Goal: Answer question/provide support

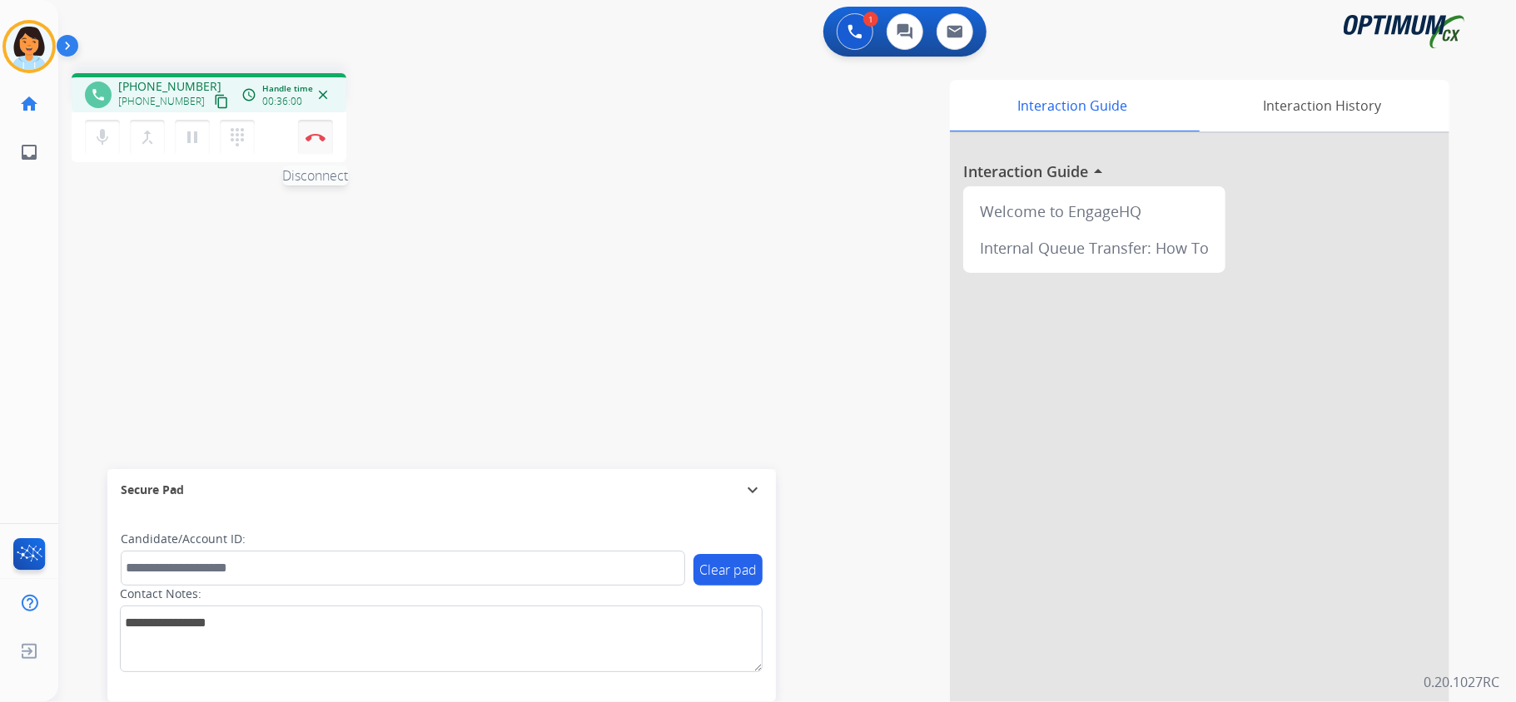
click at [320, 134] on img at bounding box center [315, 137] width 20 height 8
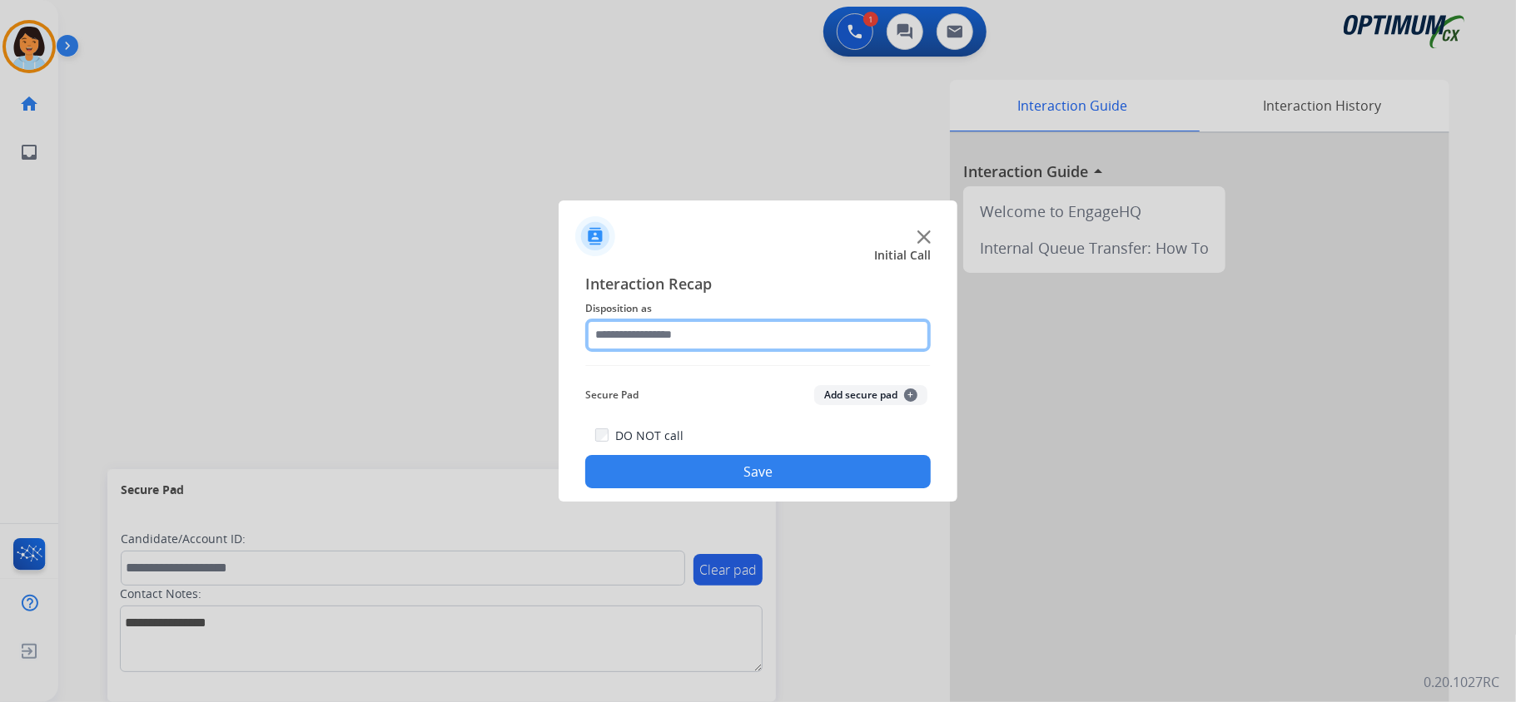
click at [796, 337] on input "text" at bounding box center [757, 335] width 345 height 33
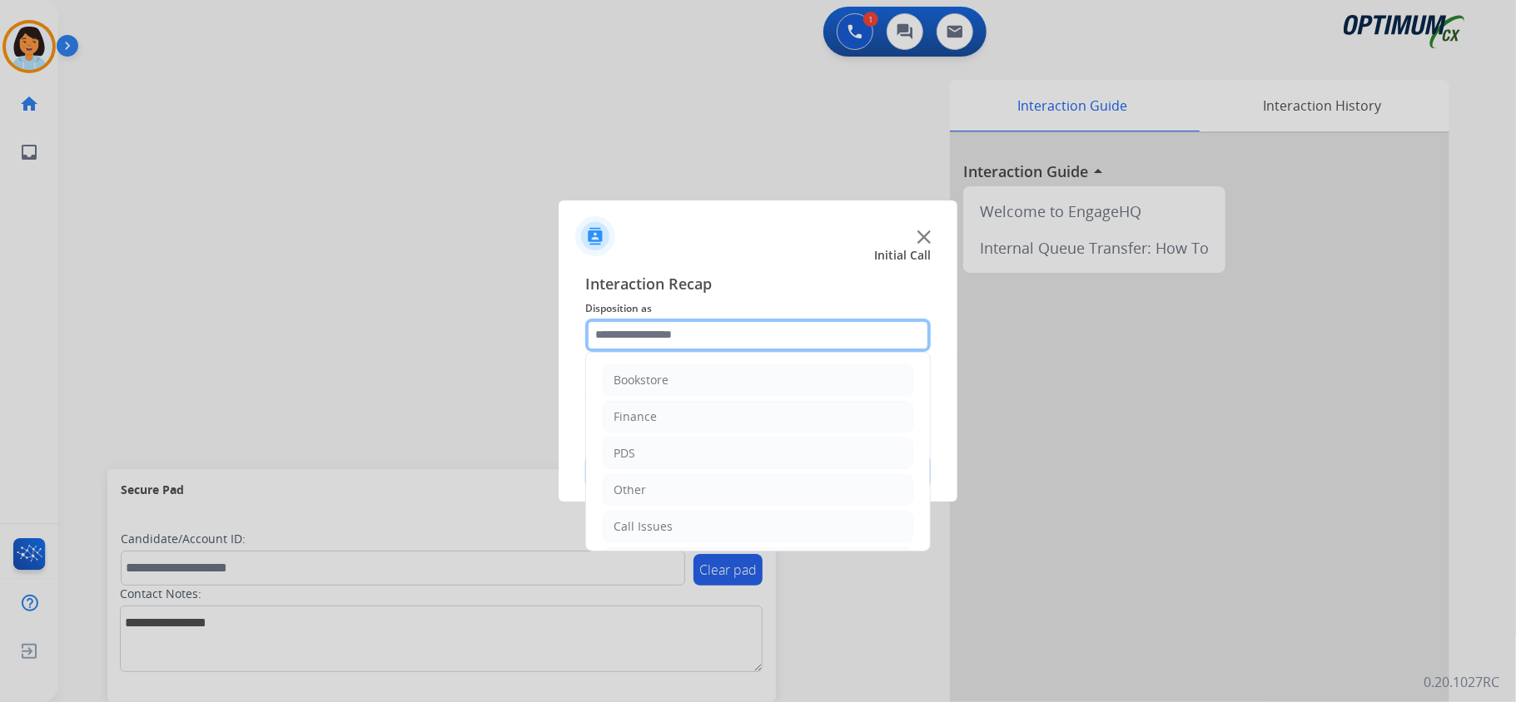
scroll to position [117, 0]
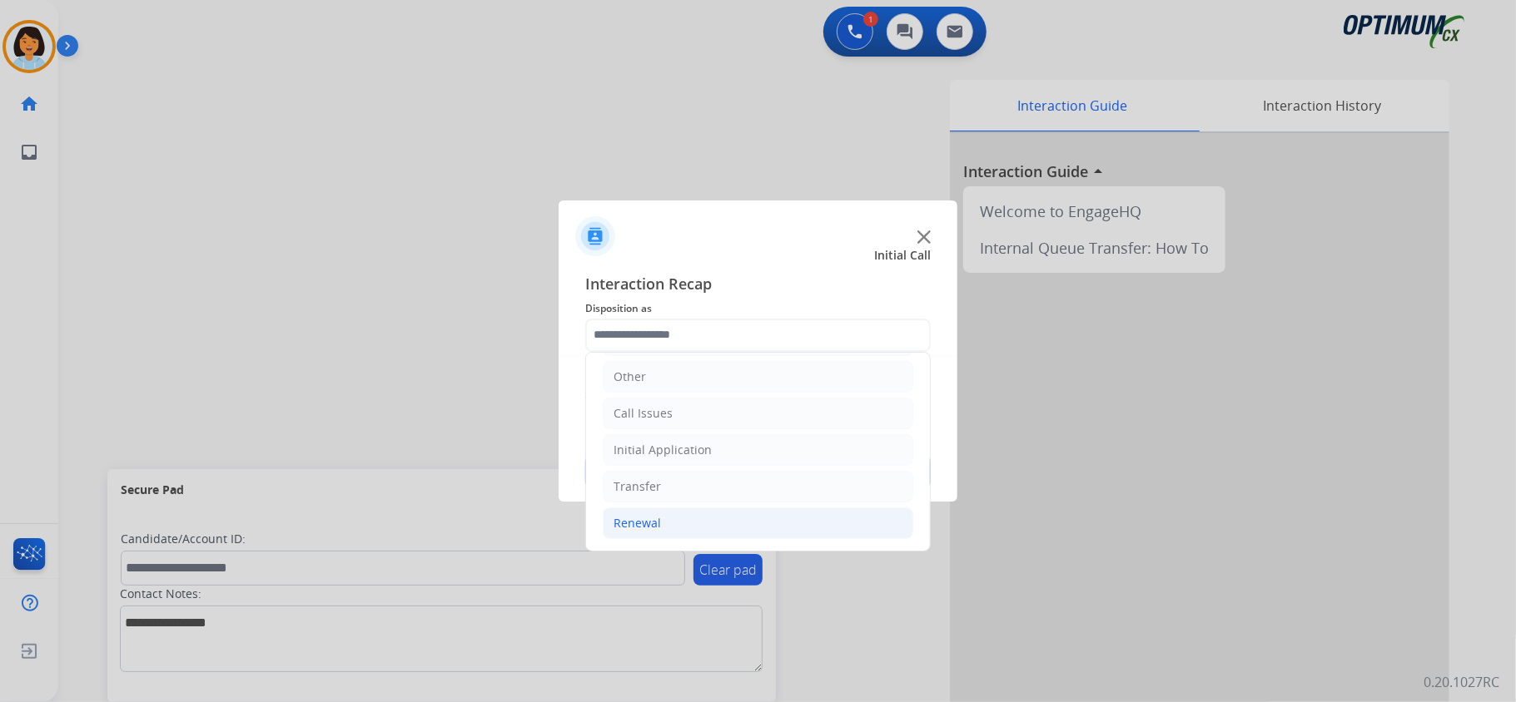
click at [707, 523] on li "Renewal" at bounding box center [758, 524] width 310 height 32
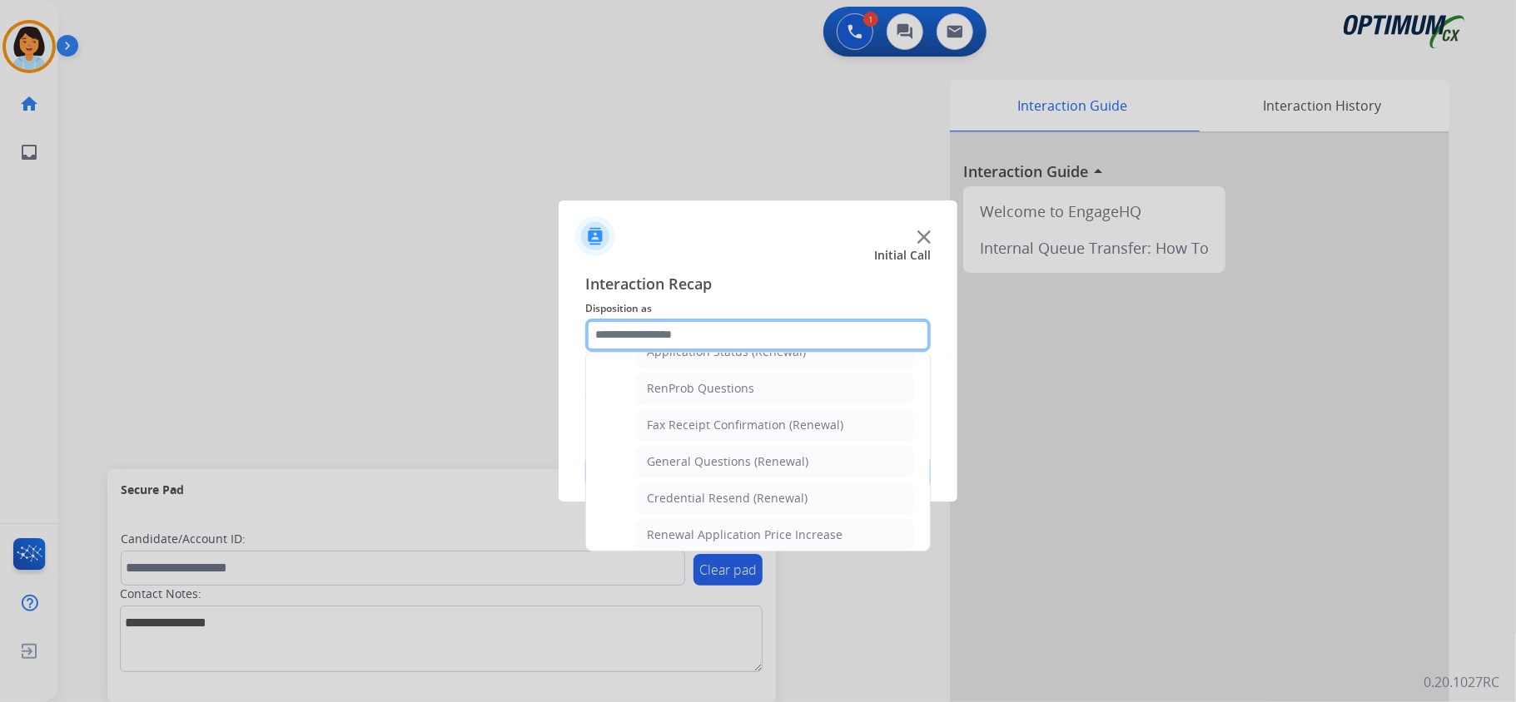
scroll to position [426, 0]
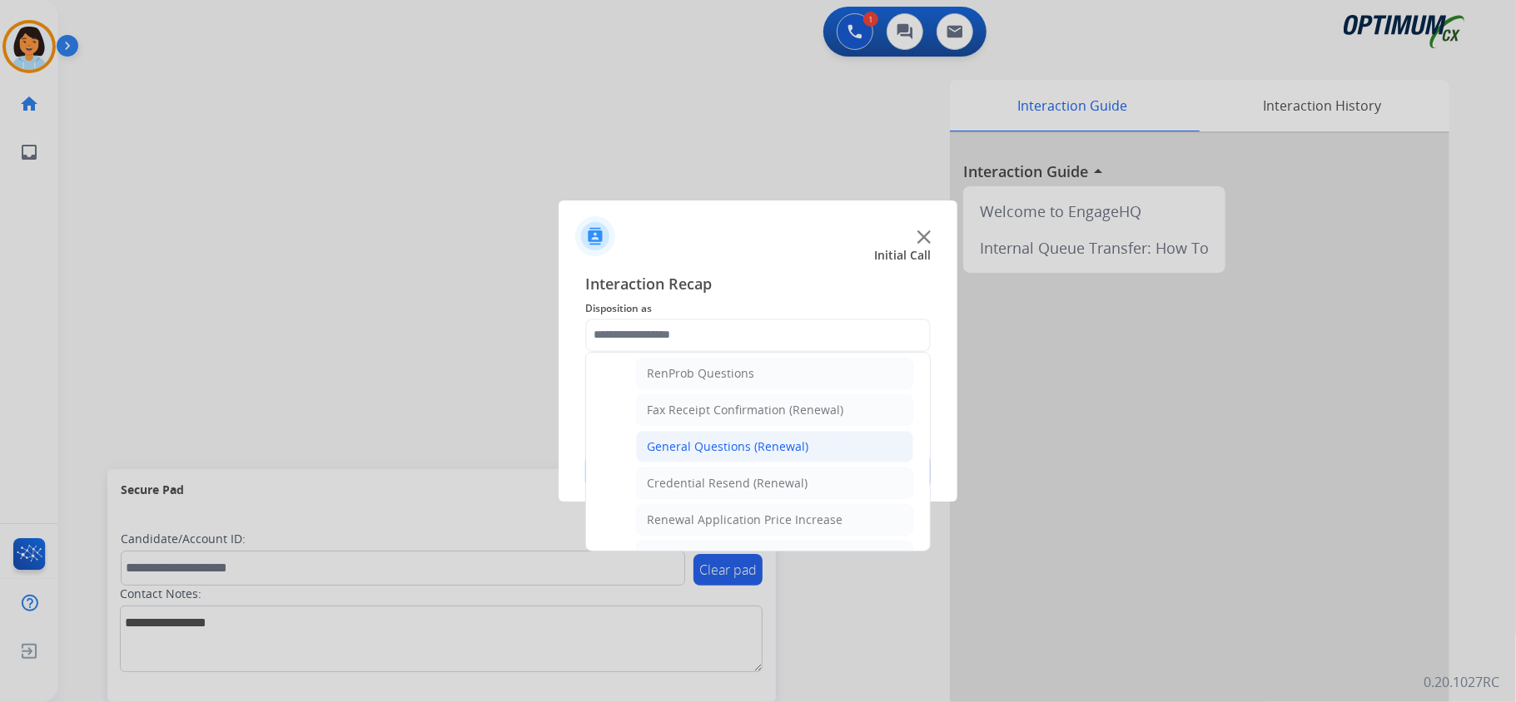
click at [742, 451] on div "General Questions (Renewal)" at bounding box center [727, 447] width 161 height 17
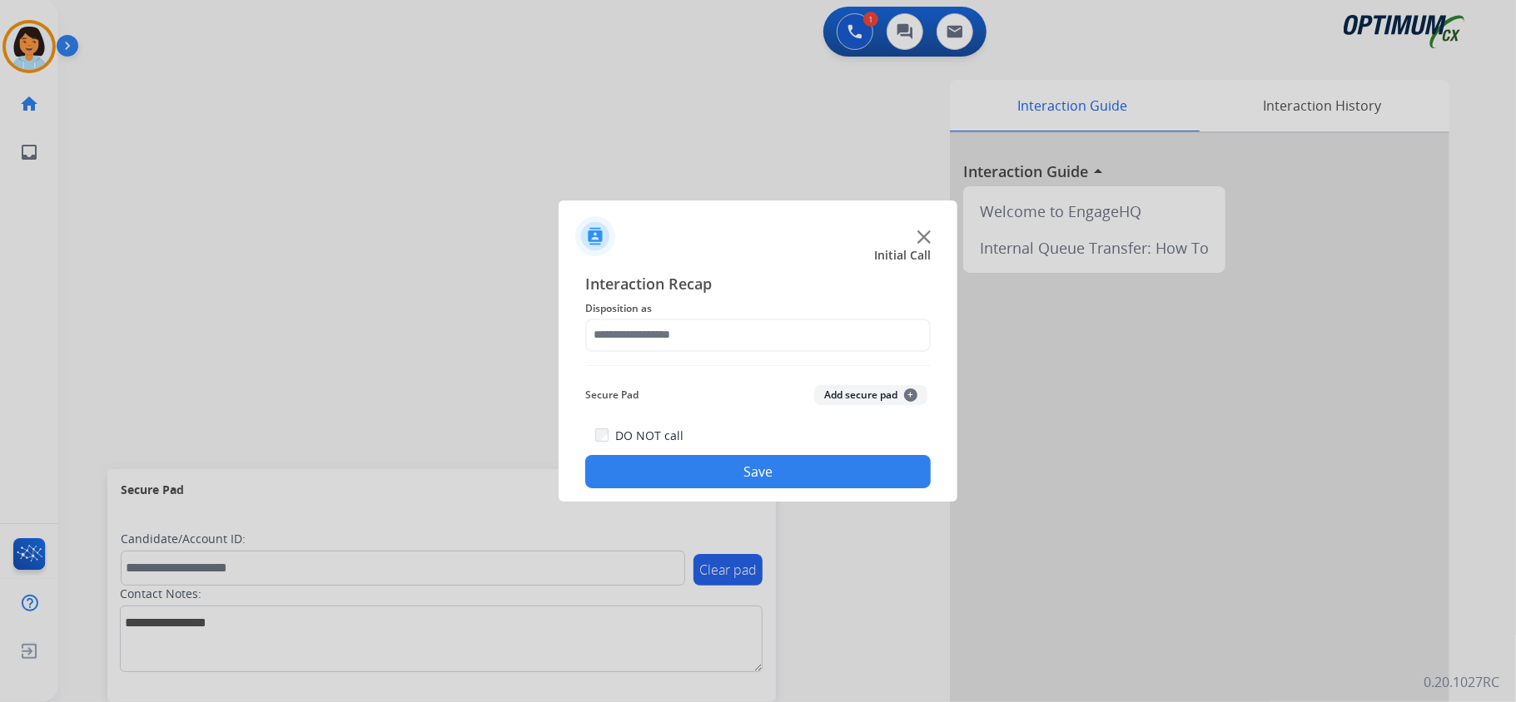
type input "**********"
click at [711, 460] on button "Save" at bounding box center [757, 471] width 345 height 33
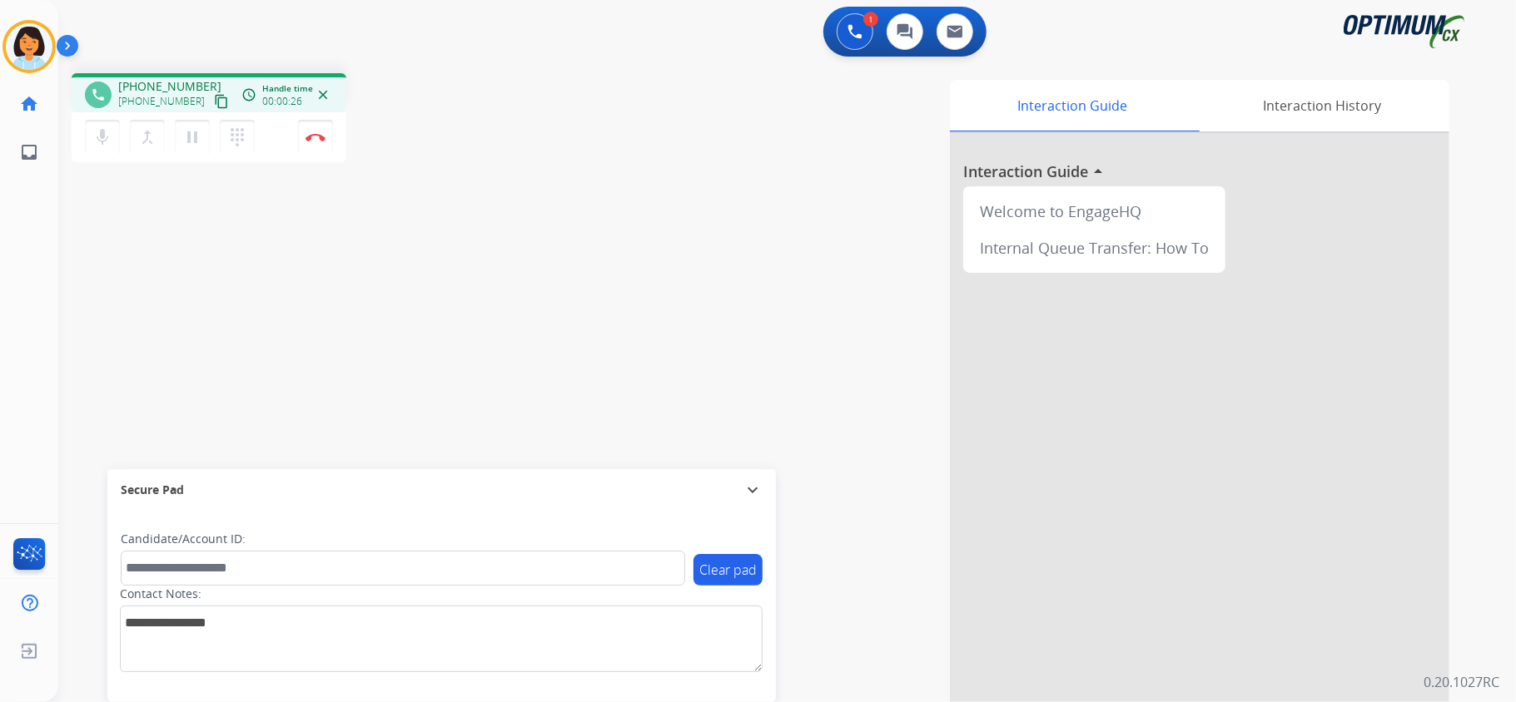
click at [214, 103] on mat-icon "content_copy" at bounding box center [221, 101] width 15 height 15
click at [1443, 330] on div at bounding box center [1199, 443] width 499 height 621
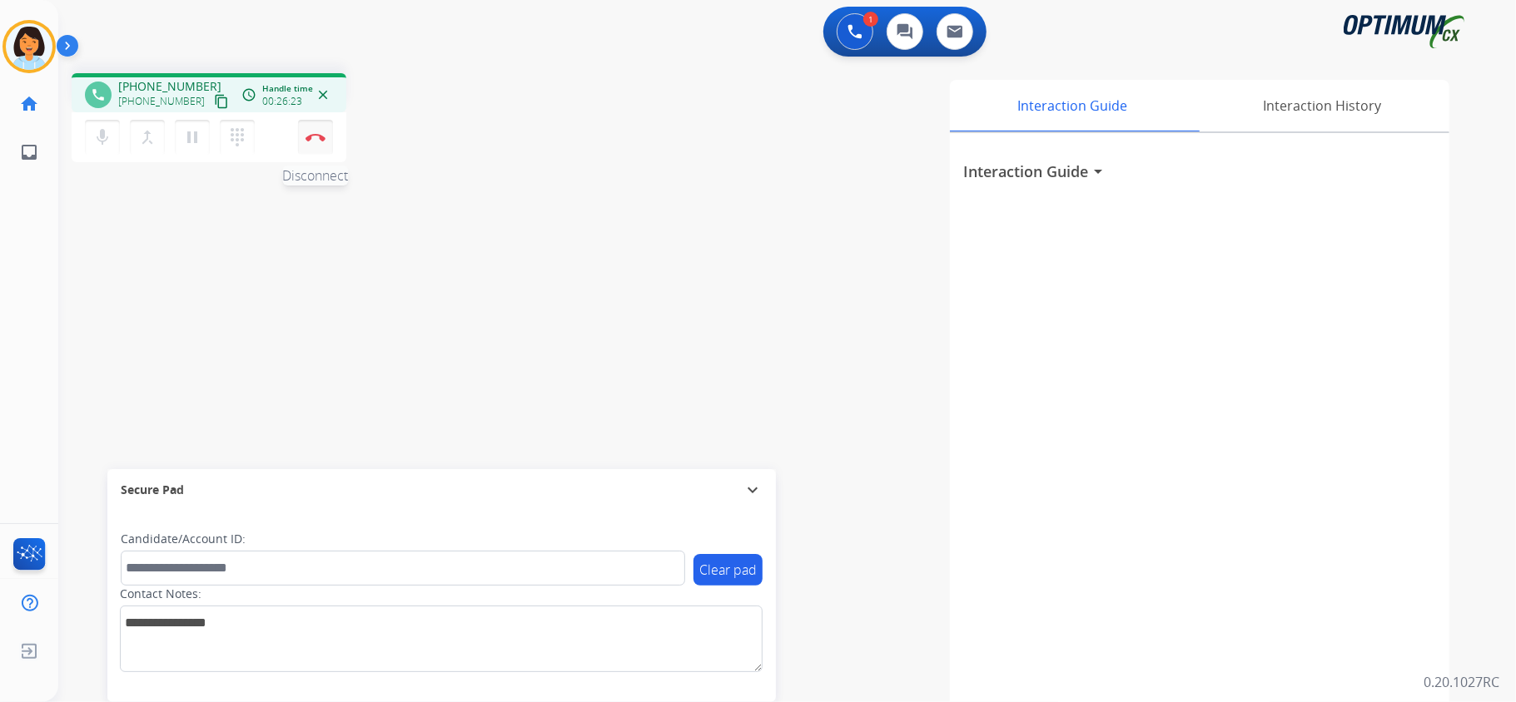
click at [305, 136] on button "Disconnect" at bounding box center [315, 137] width 35 height 35
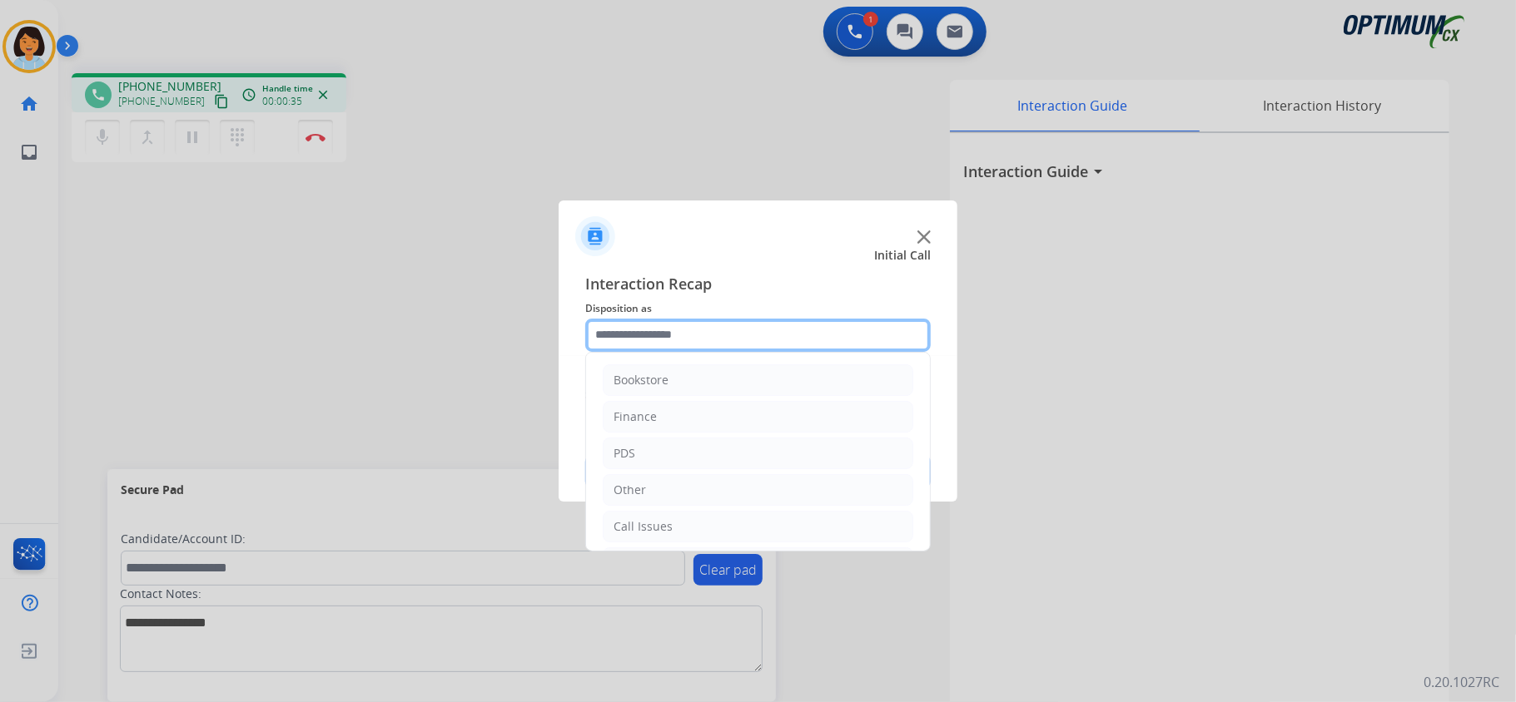
click at [900, 330] on input "text" at bounding box center [757, 335] width 345 height 33
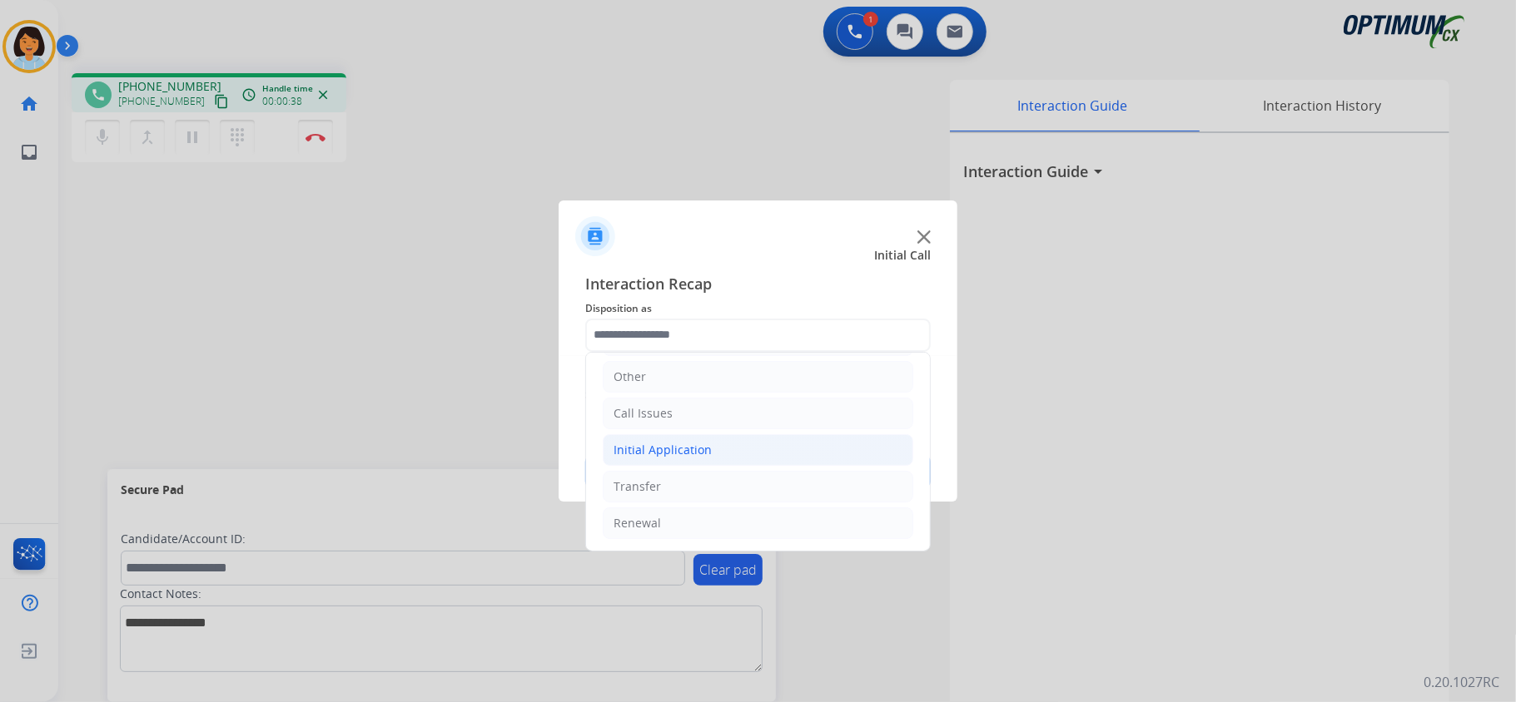
click at [724, 463] on li "Initial Application" at bounding box center [758, 450] width 310 height 32
click at [732, 489] on div "Credential Resend (Initial application)" at bounding box center [752, 482] width 211 height 17
type input "**********"
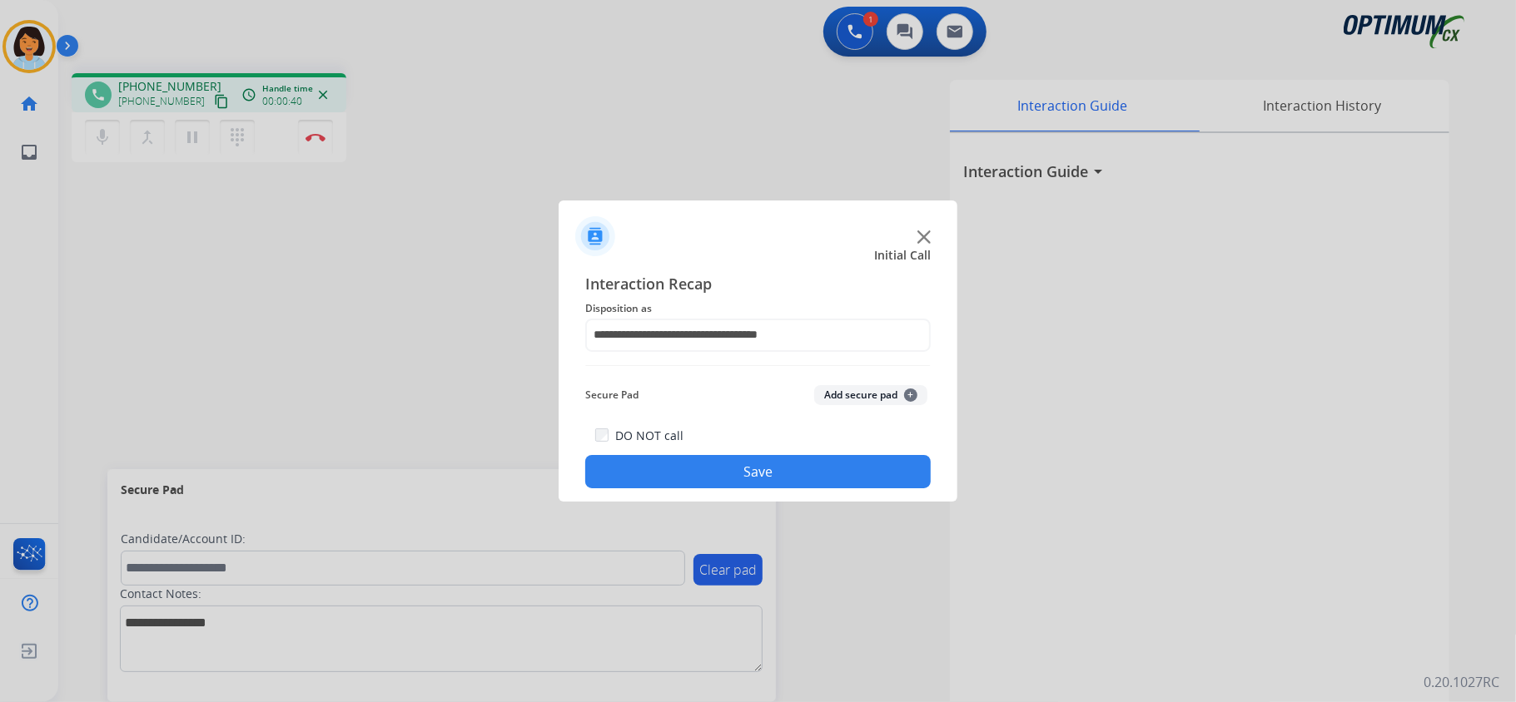
click at [710, 470] on button "Save" at bounding box center [757, 471] width 345 height 33
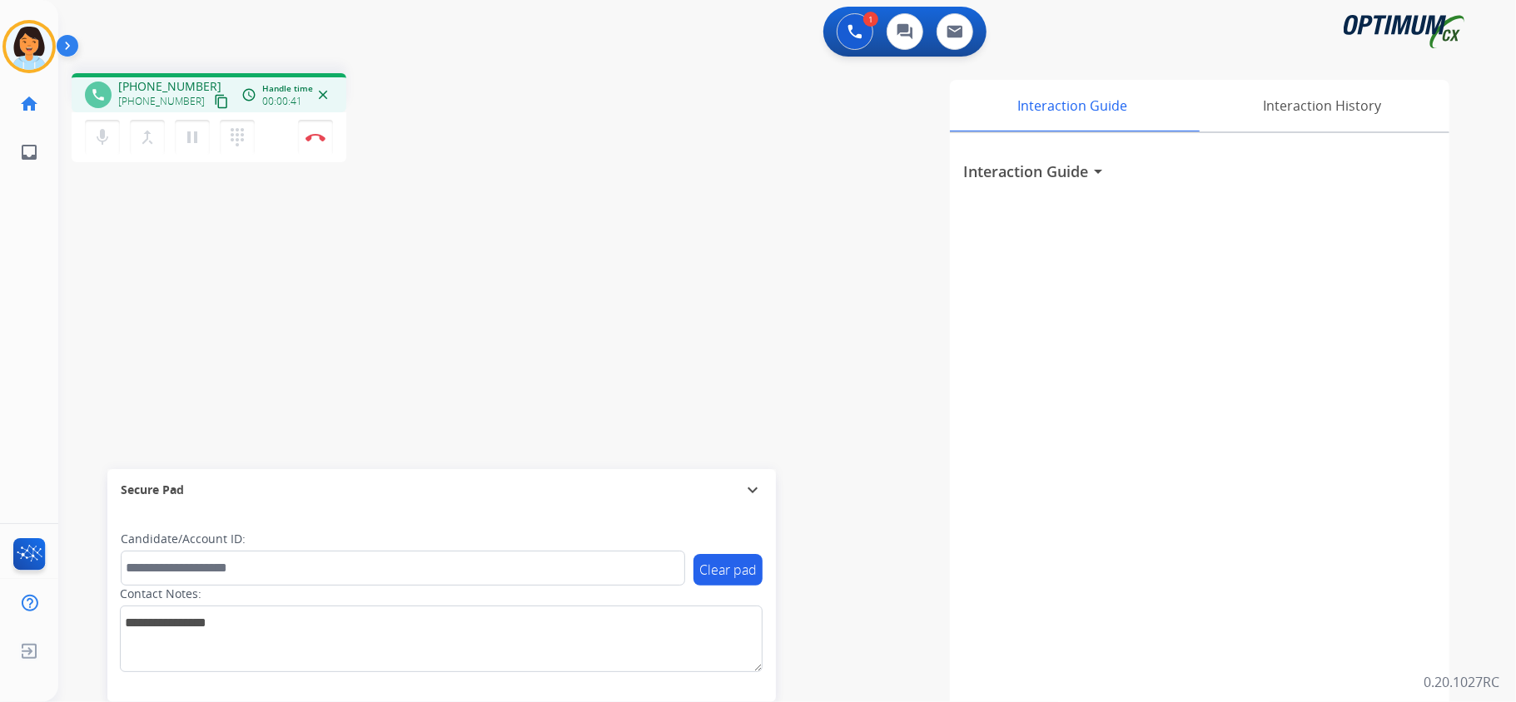
click at [214, 97] on mat-icon "content_copy" at bounding box center [221, 101] width 15 height 15
click at [321, 140] on img at bounding box center [315, 137] width 20 height 8
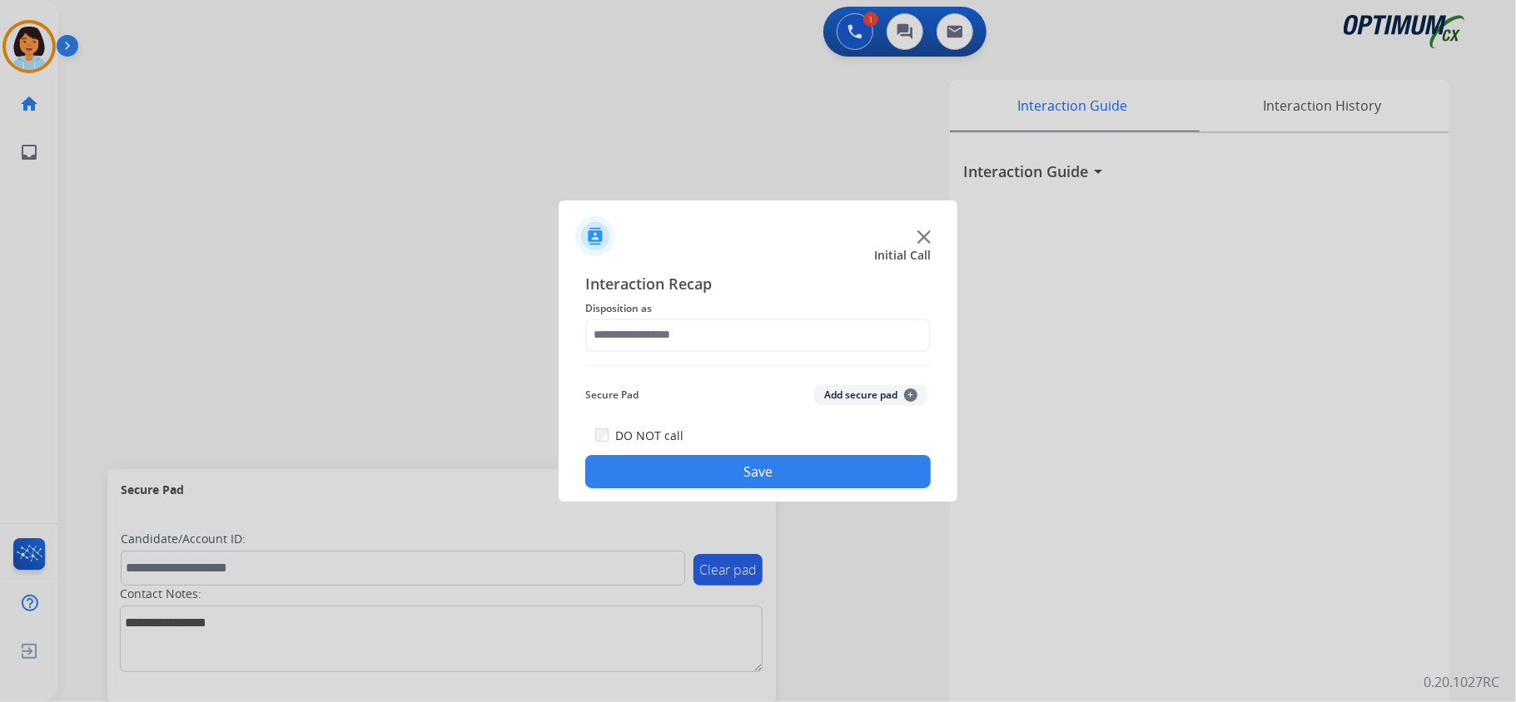
click at [676, 315] on span "Disposition as" at bounding box center [757, 309] width 345 height 20
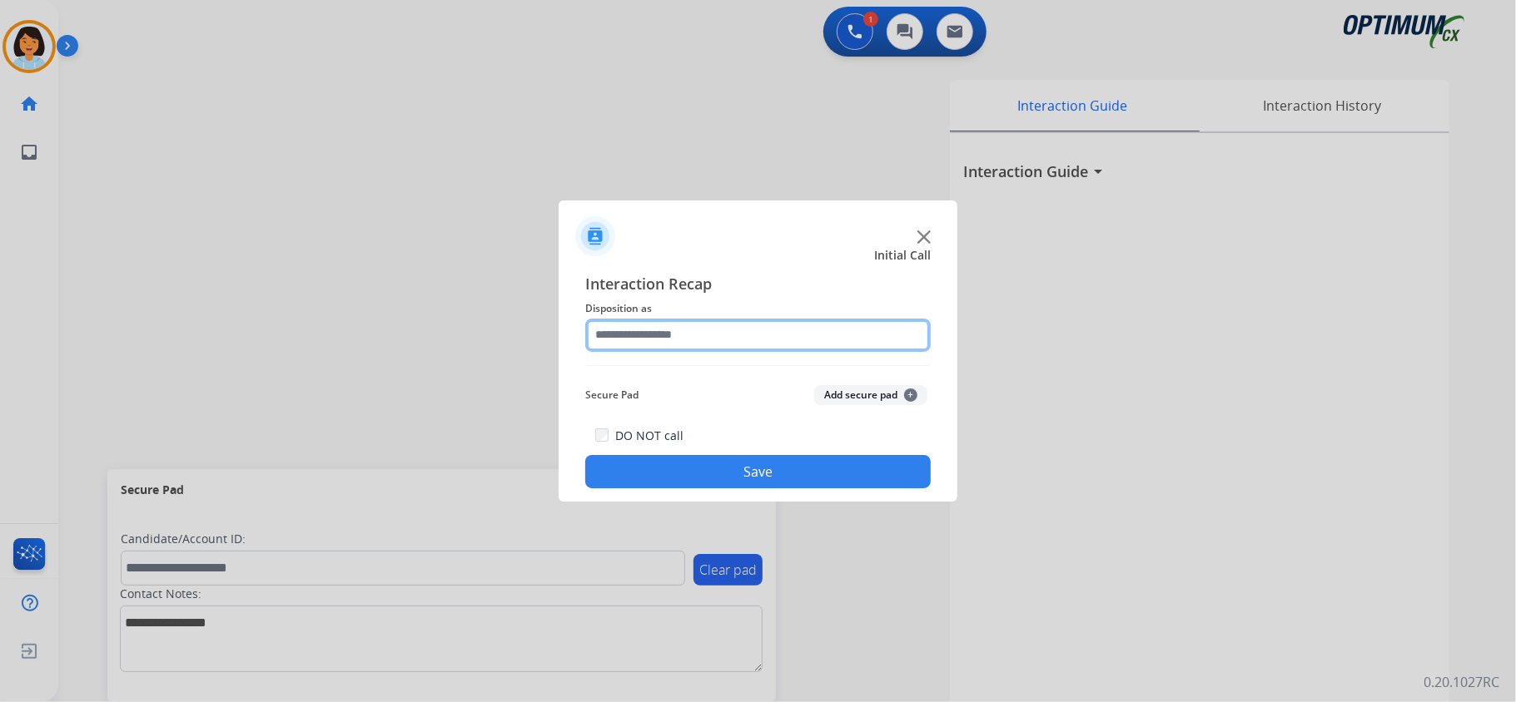
click at [677, 321] on input "text" at bounding box center [757, 335] width 345 height 33
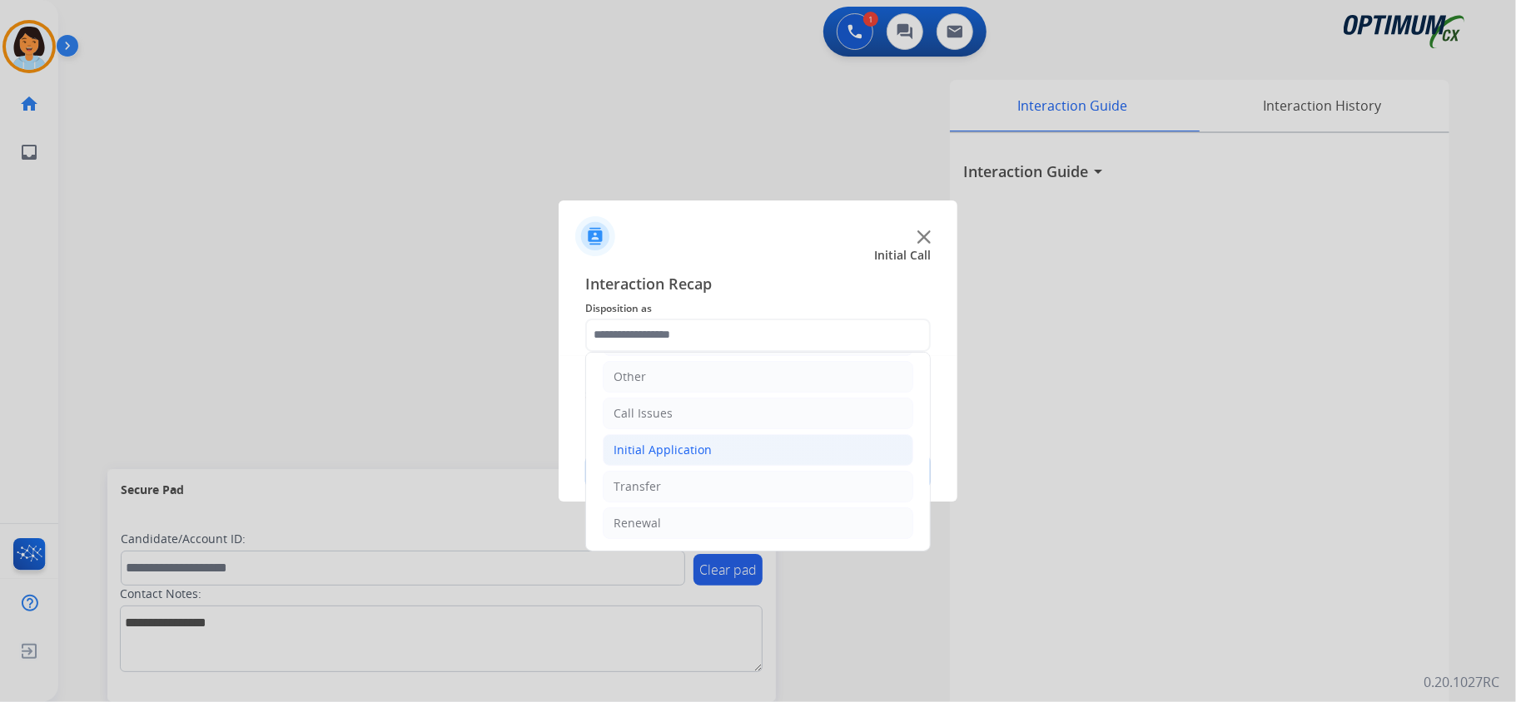
click at [669, 454] on div "Initial Application" at bounding box center [662, 450] width 98 height 17
click at [672, 523] on div "Appeals" at bounding box center [669, 519] width 45 height 17
type input "*******"
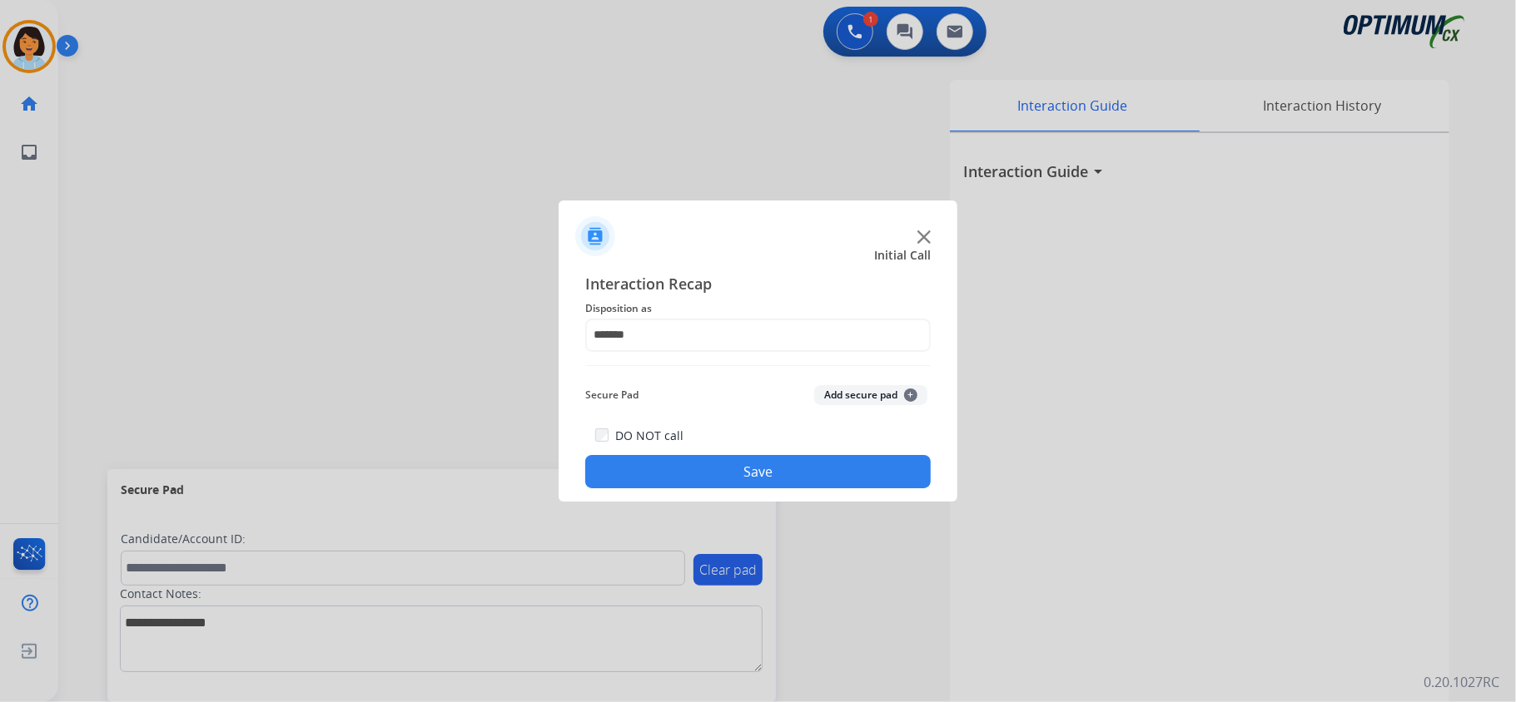
click at [701, 474] on button "Save" at bounding box center [757, 471] width 345 height 33
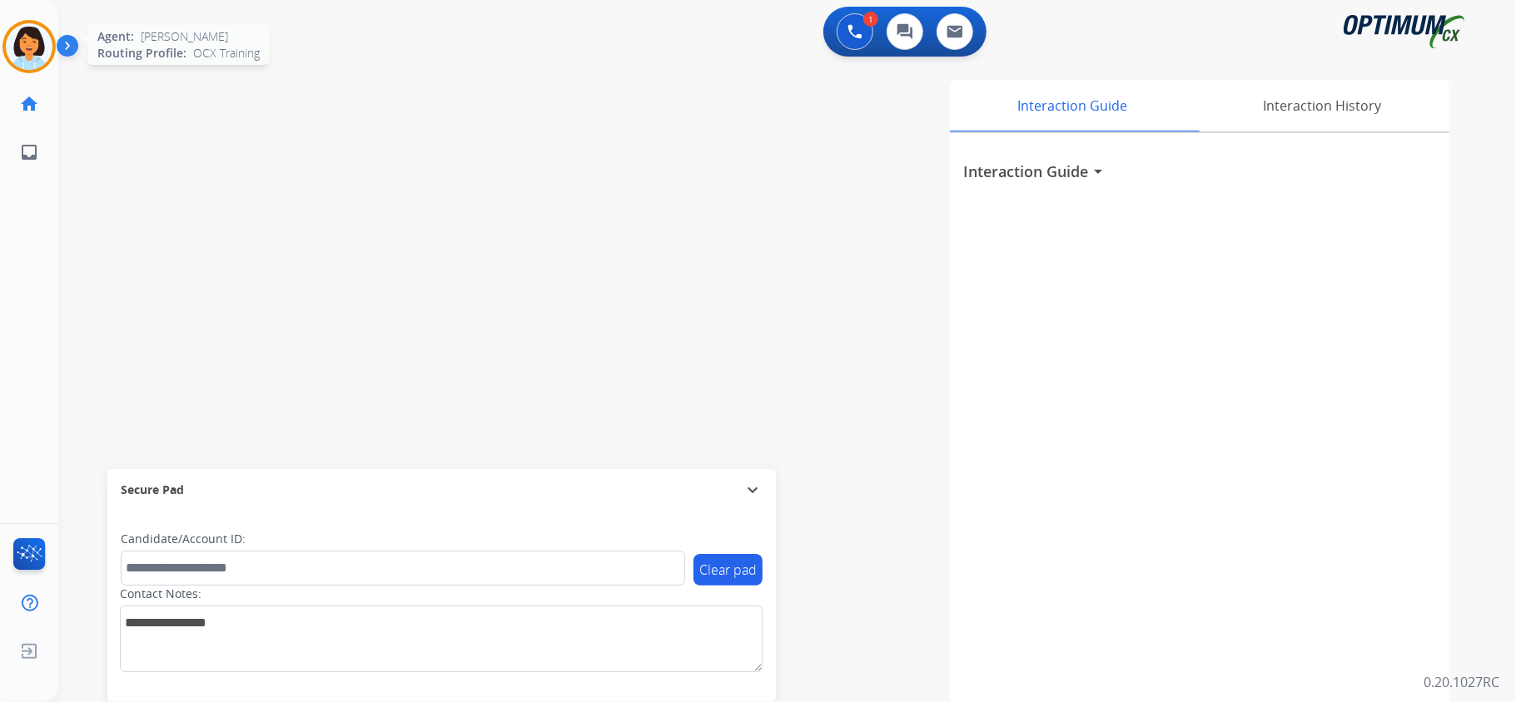
click at [17, 37] on img at bounding box center [29, 46] width 47 height 47
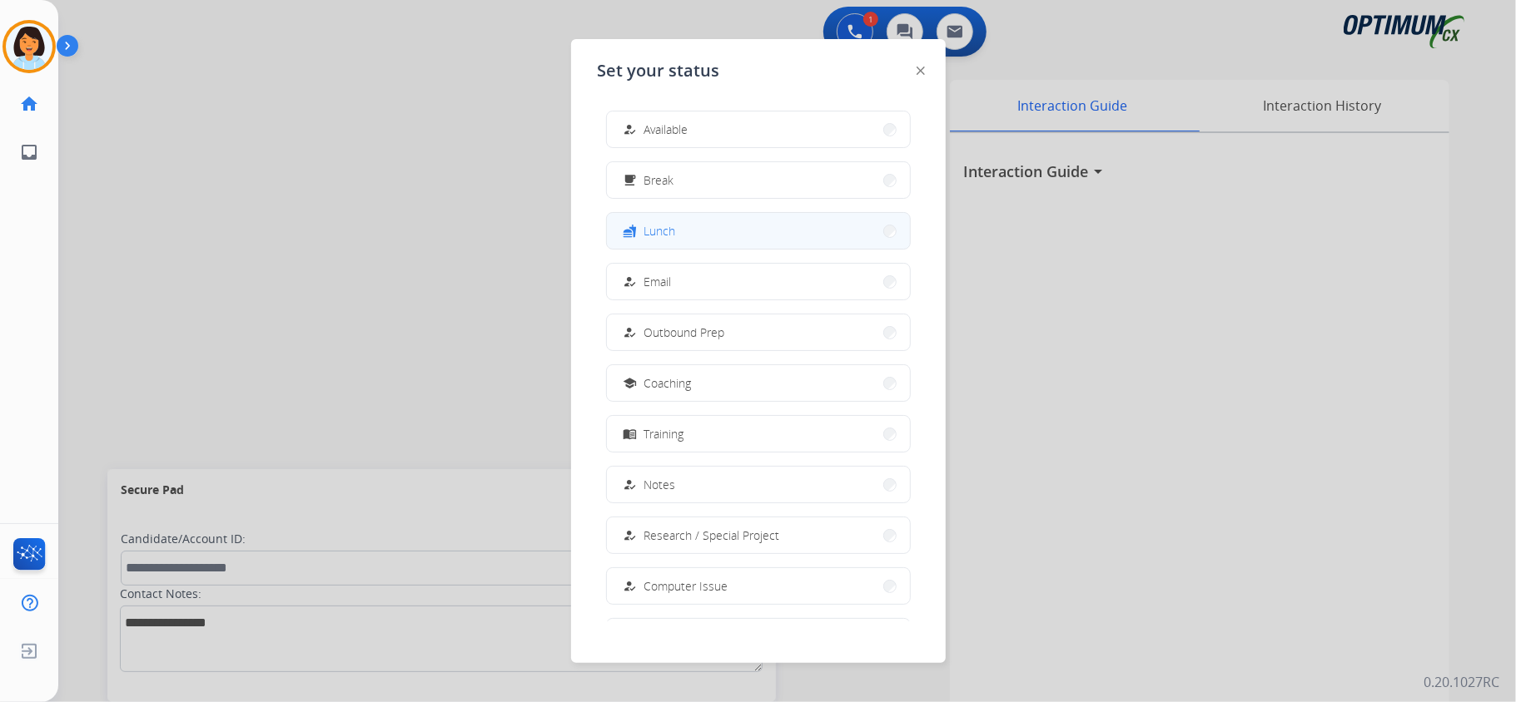
click at [682, 231] on button "fastfood Lunch" at bounding box center [758, 231] width 303 height 36
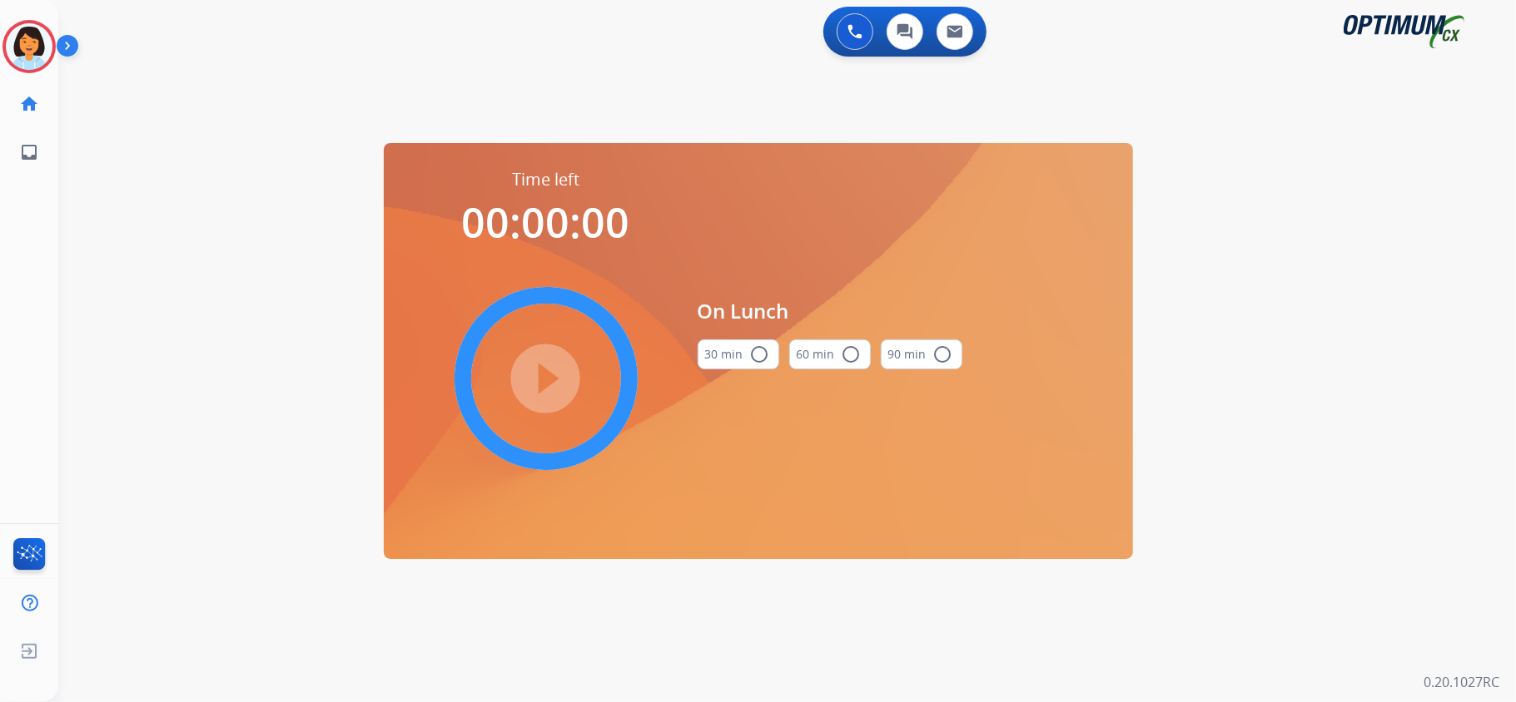
click at [750, 364] on mat-icon "radio_button_unchecked" at bounding box center [760, 355] width 20 height 20
click at [536, 386] on mat-icon "play_circle_filled" at bounding box center [546, 379] width 20 height 20
